Goal: Information Seeking & Learning: Learn about a topic

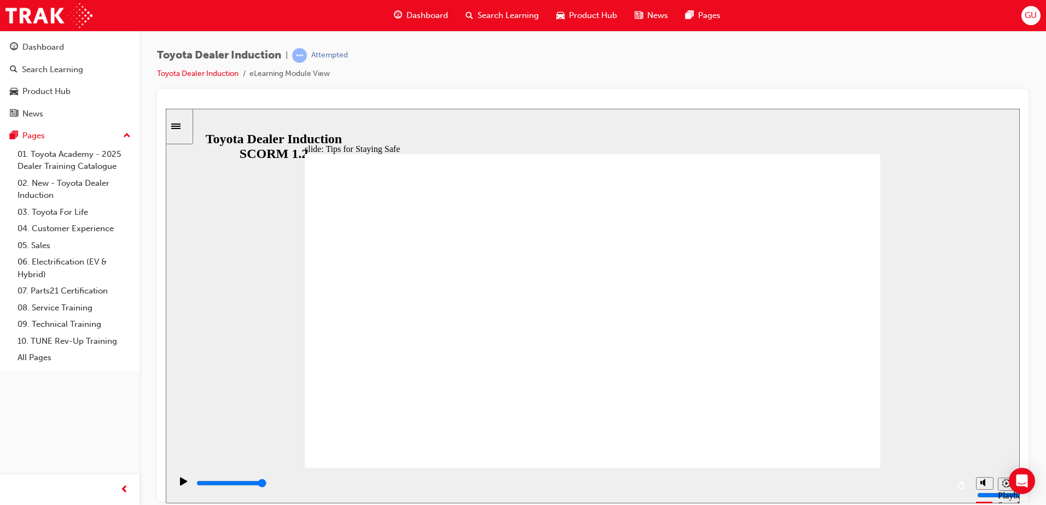
drag, startPoint x: 545, startPoint y: 406, endPoint x: 644, endPoint y: 416, distance: 99.0
type input "5000"
checkbox input "true"
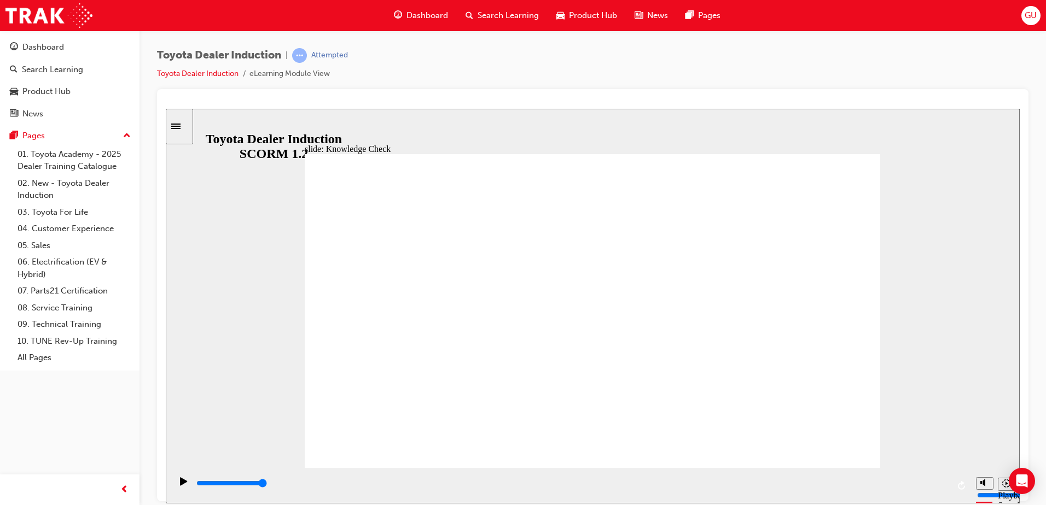
checkbox input "true"
drag, startPoint x: 508, startPoint y: 366, endPoint x: 510, endPoint y: 398, distance: 31.8
checkbox input "true"
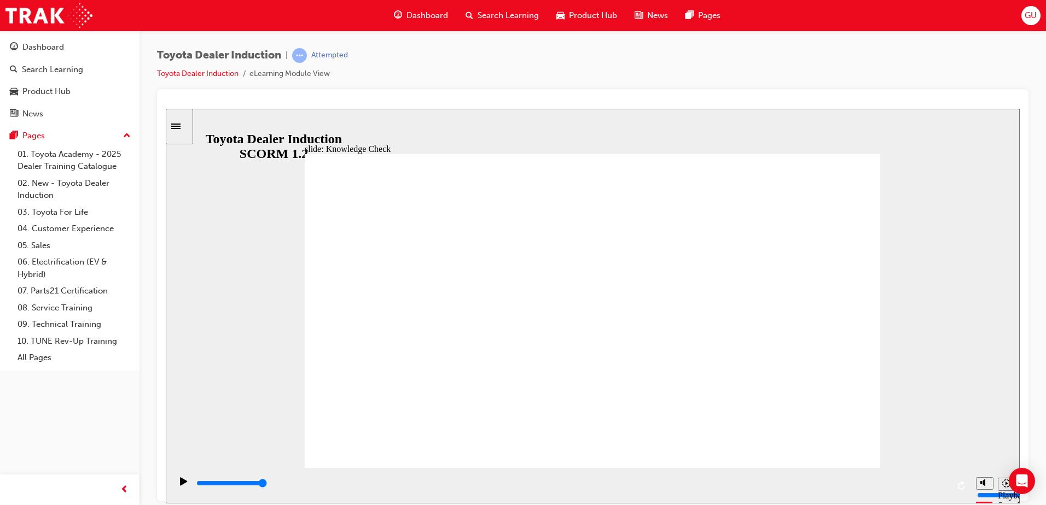
type input "5000"
drag, startPoint x: 551, startPoint y: 374, endPoint x: 521, endPoint y: 311, distance: 69.2
radio input "true"
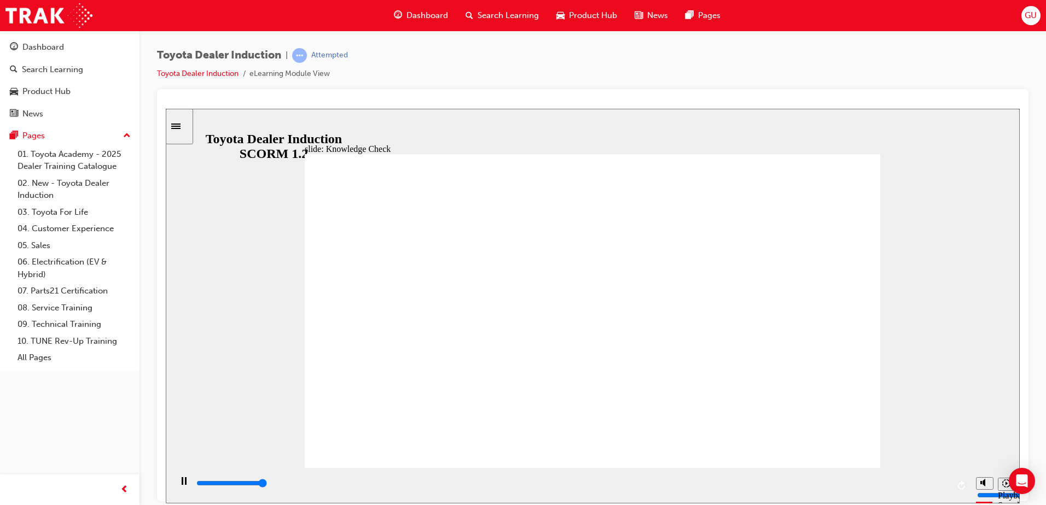
type input "5000"
checkbox input "true"
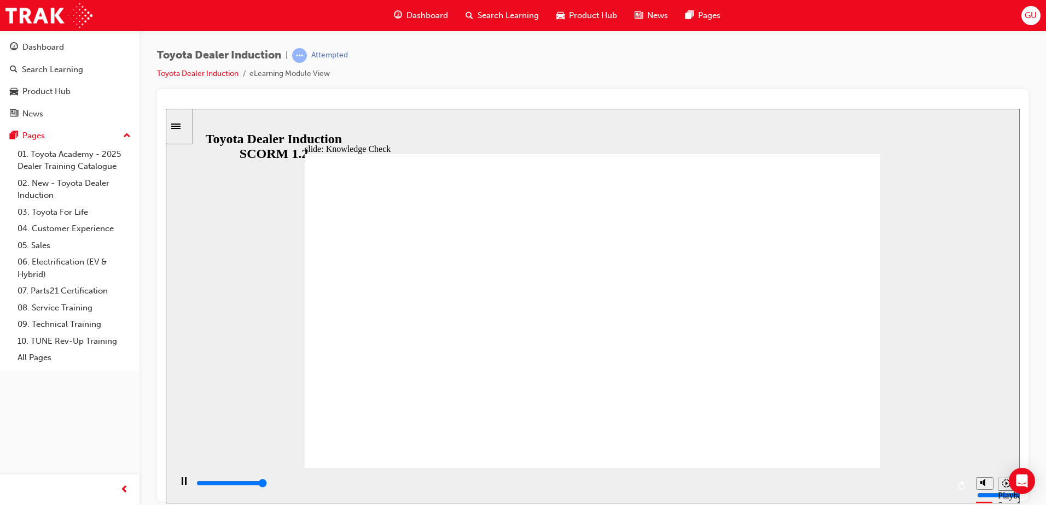
type input "5000"
checkbox input "false"
checkbox input "true"
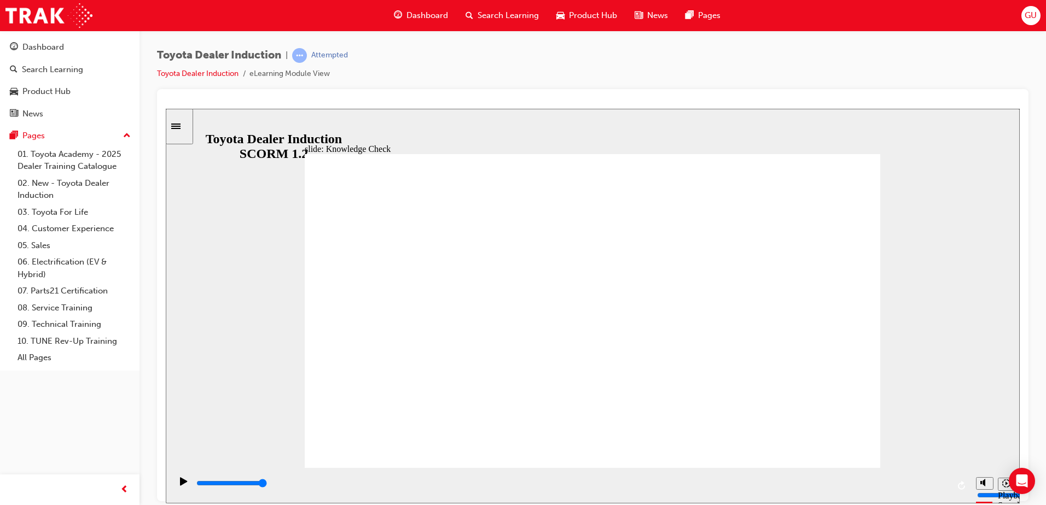
type input "9900"
click at [77, 44] on div "Dashboard" at bounding box center [70, 47] width 120 height 14
